Goal: Transaction & Acquisition: Purchase product/service

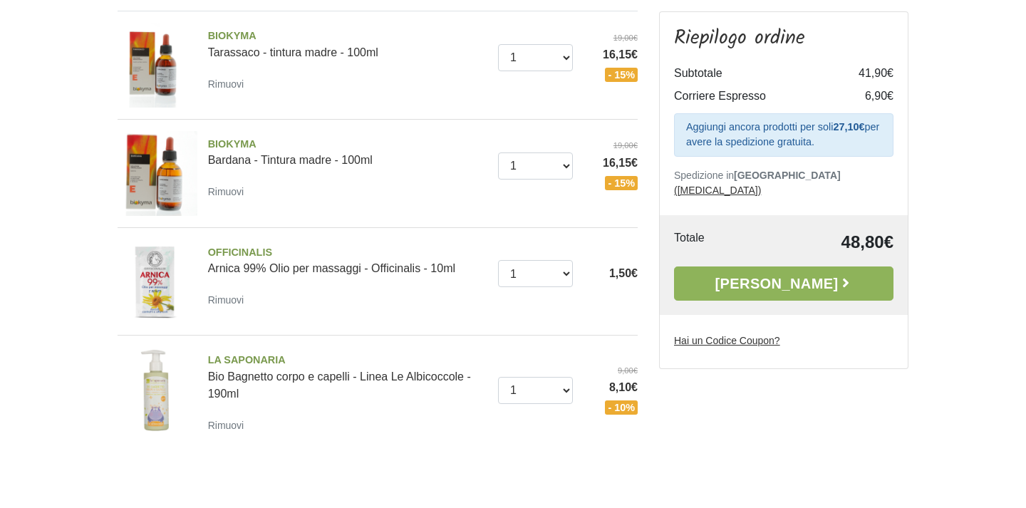
scroll to position [141, 0]
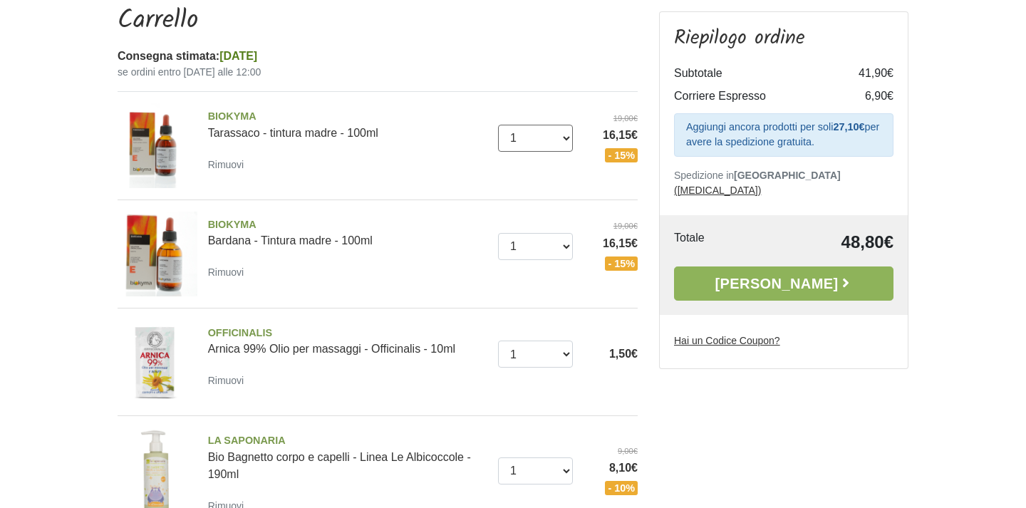
click at [546, 134] on select "0 (Rimuovi) 1 2 3 4 5 6 7 8 9 10 11 12 13 14 15 16 17 18 19 20" at bounding box center [536, 138] width 76 height 27
select select "0"
click at [536, 241] on select "0 (Rimuovi) 1 2 3 4 5 6 7 8 9 10 11 12 13 14 15 16 17 18 19" at bounding box center [536, 246] width 76 height 27
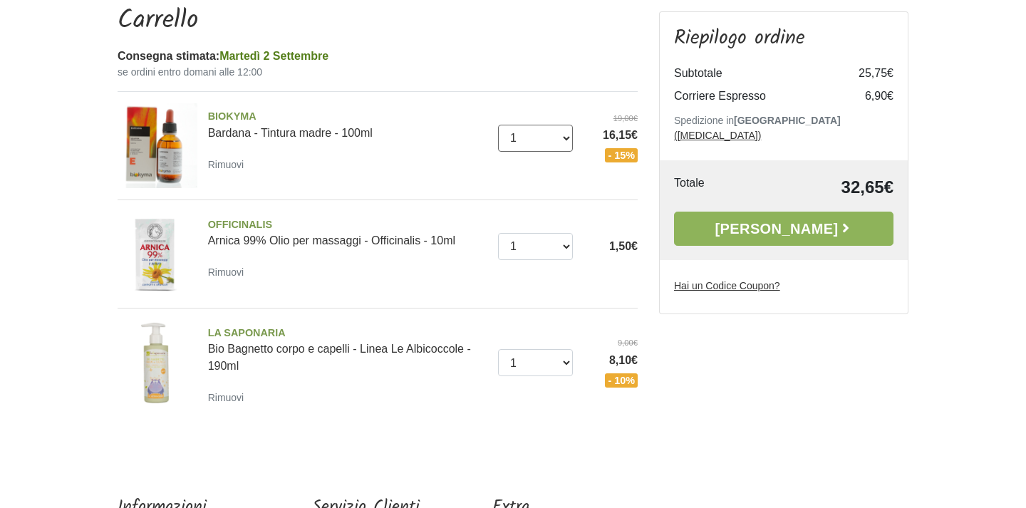
click at [556, 137] on select "0 (Rimuovi) 1 2 3 4 5 6 7 8 9 10 11 12 13 14 15 16 17 18 19" at bounding box center [536, 138] width 76 height 27
select select "0"
click at [516, 254] on select "0 (Rimuovi) 1 2 3 4 5 6 7 8 9 10 11 12 13 14 15 16" at bounding box center [536, 246] width 76 height 27
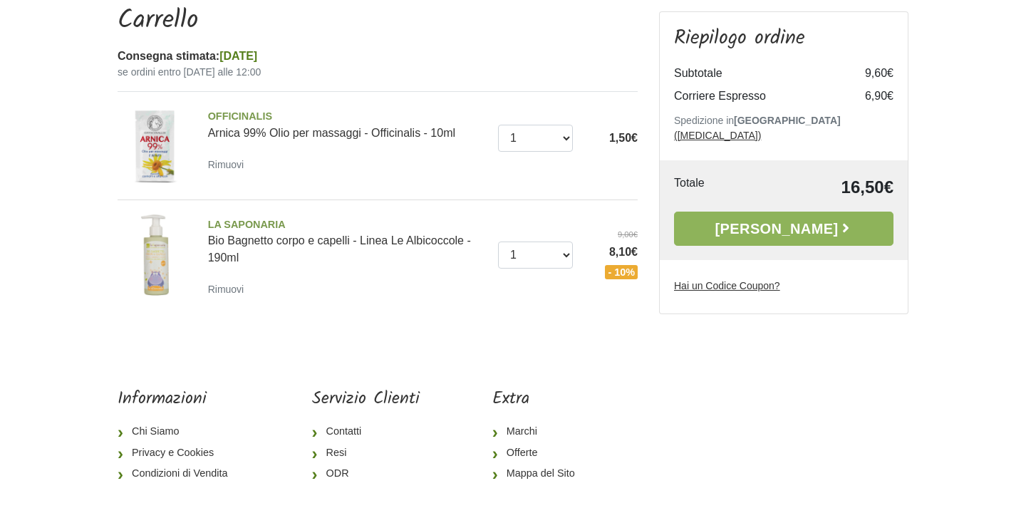
select select "0"
click at [516, 258] on select "0 ([GEOGRAPHIC_DATA]) 1 2 3 4 5" at bounding box center [536, 254] width 76 height 27
select select "0"
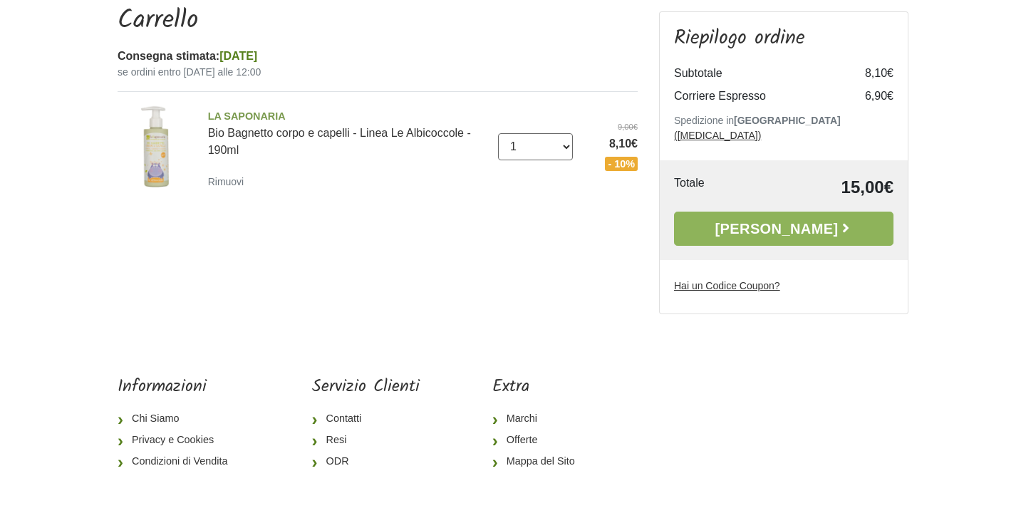
click at [531, 147] on select "0 ([GEOGRAPHIC_DATA]) 1 2 3 4 5" at bounding box center [536, 146] width 76 height 27
select select "0"
